Goal: Transaction & Acquisition: Purchase product/service

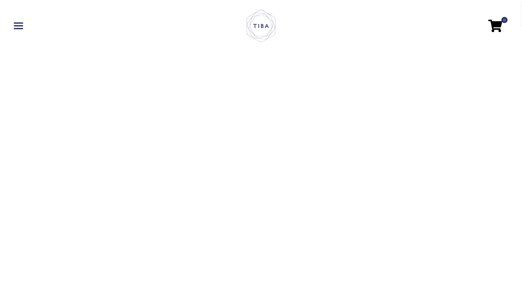
click at [18, 25] on span at bounding box center [18, 25] width 9 height 1
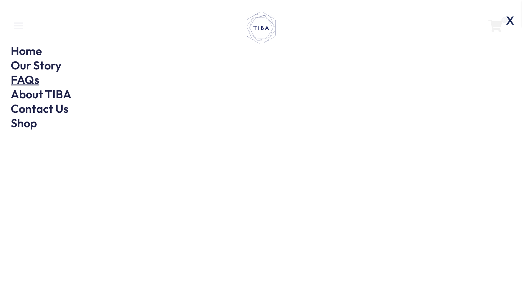
click at [24, 80] on link "FAQs" at bounding box center [25, 79] width 29 height 15
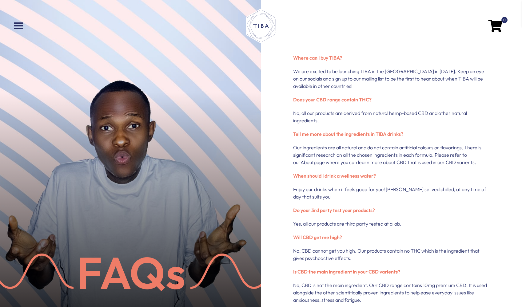
click at [21, 28] on span at bounding box center [18, 28] width 9 height 1
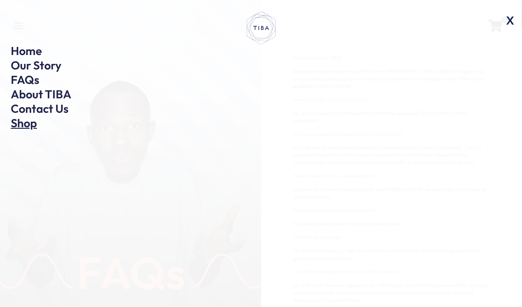
click at [20, 123] on link "Shop" at bounding box center [24, 123] width 26 height 15
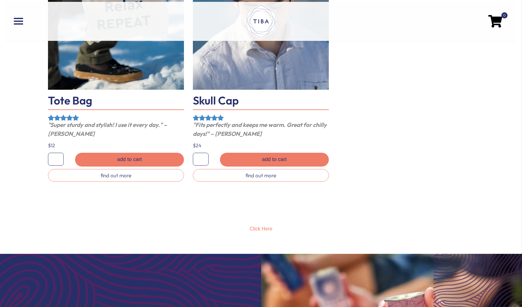
scroll to position [1031, 0]
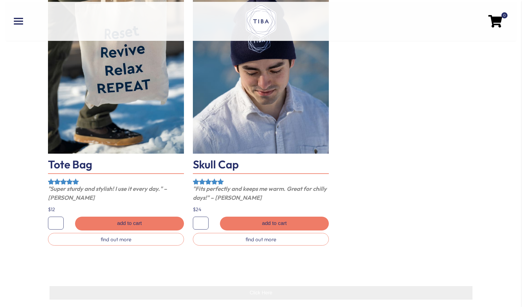
click at [261, 292] on span "Click Here" at bounding box center [261, 292] width 23 height 5
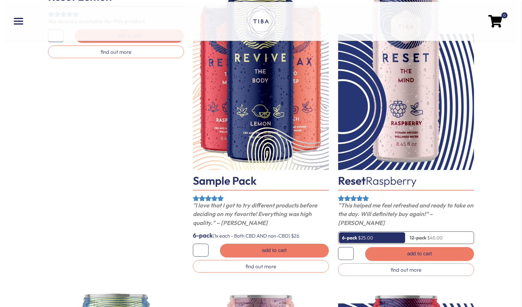
scroll to position [108, 0]
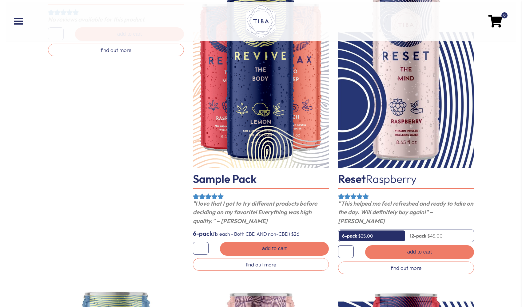
click at [382, 179] on span "Raspberry" at bounding box center [390, 179] width 51 height 14
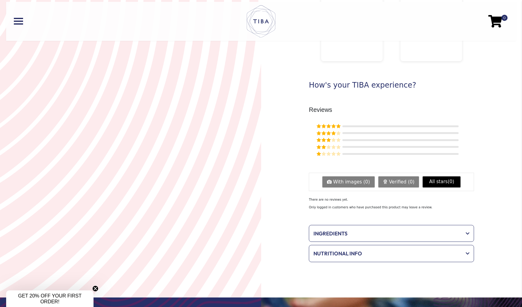
scroll to position [345, 0]
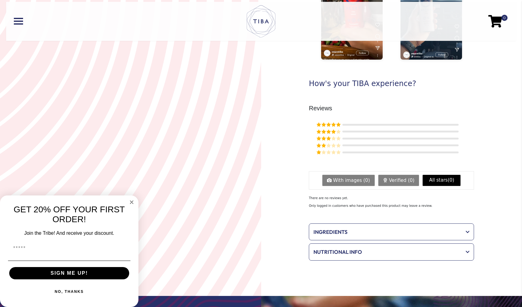
click at [468, 231] on span at bounding box center [465, 232] width 8 height 4
